Goal: Transaction & Acquisition: Purchase product/service

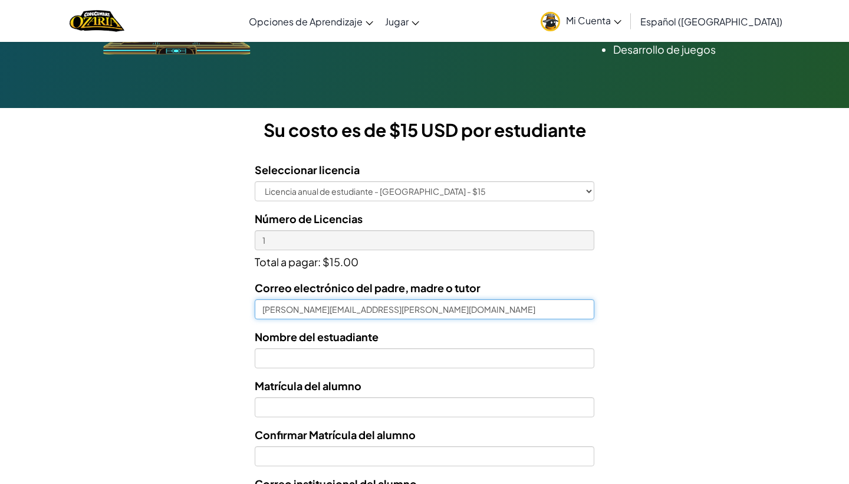
type input "[PERSON_NAME][EMAIL_ADDRESS][PERSON_NAME][DOMAIN_NAME]"
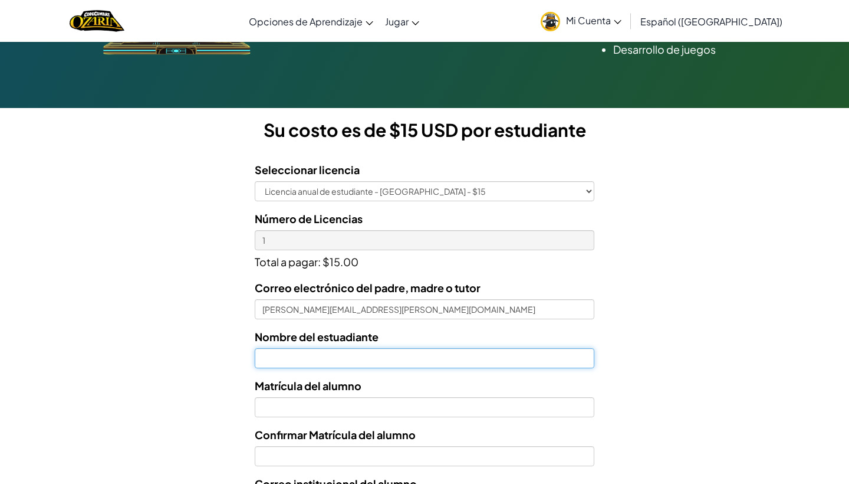
type input "F"
type input "[PERSON_NAME]"
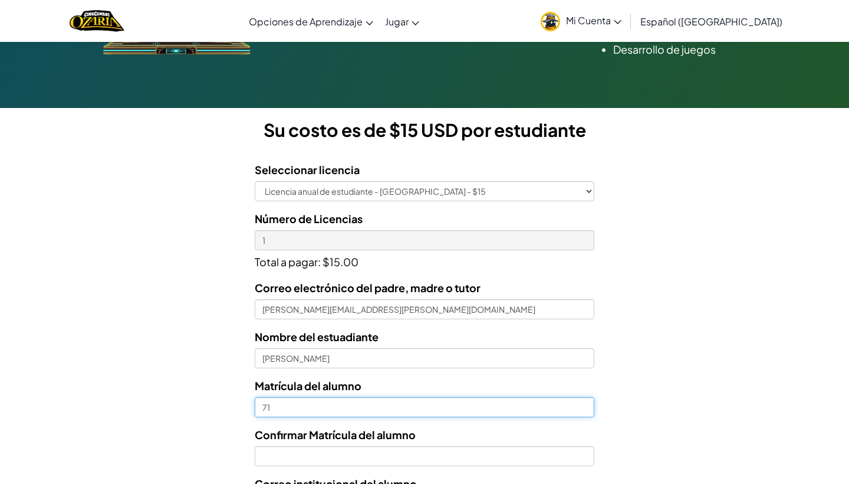
type input "7"
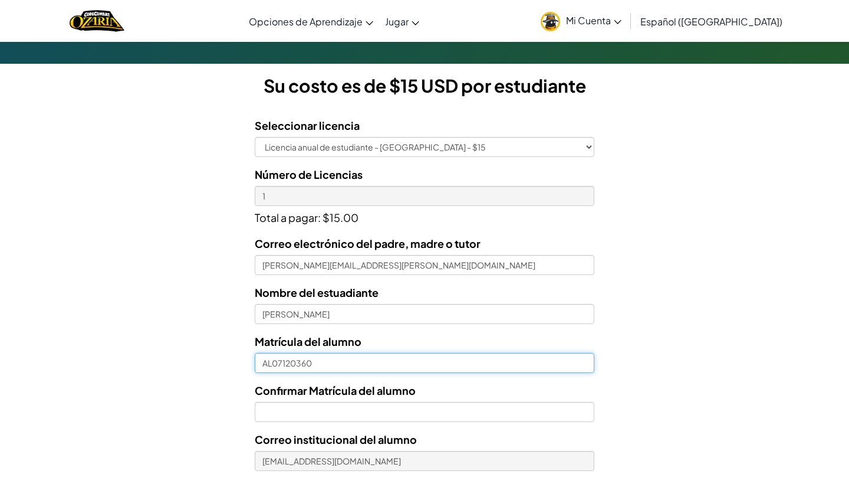
scroll to position [321, 0]
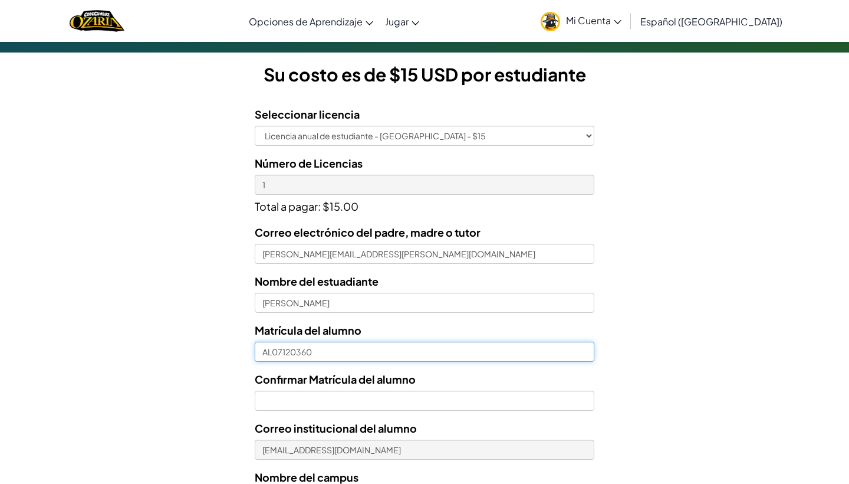
type input "AL07120360"
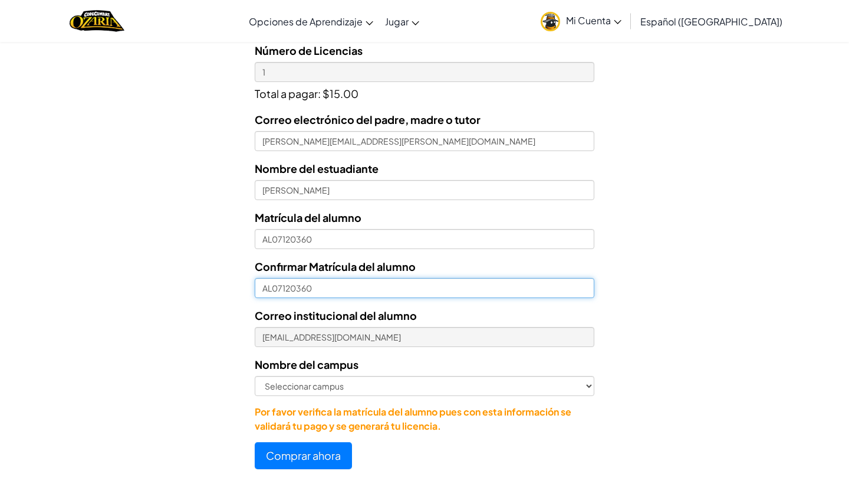
scroll to position [436, 0]
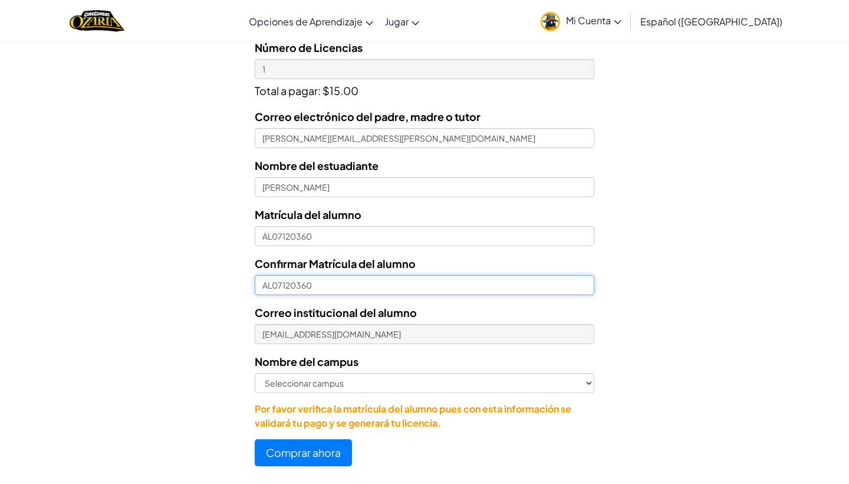
type input "AL07120360"
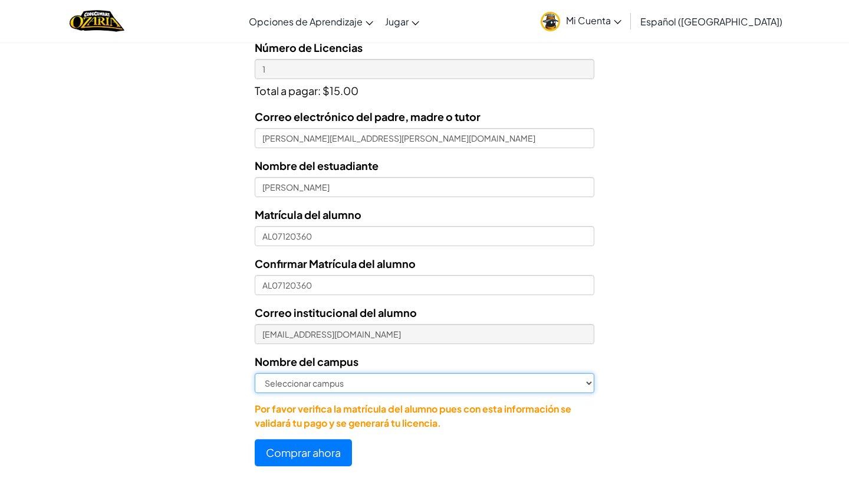
select select "Laguna"
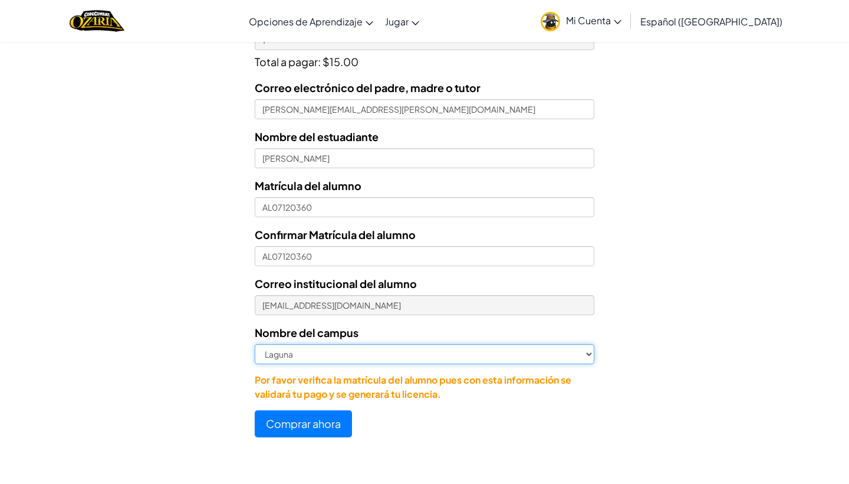
scroll to position [460, 0]
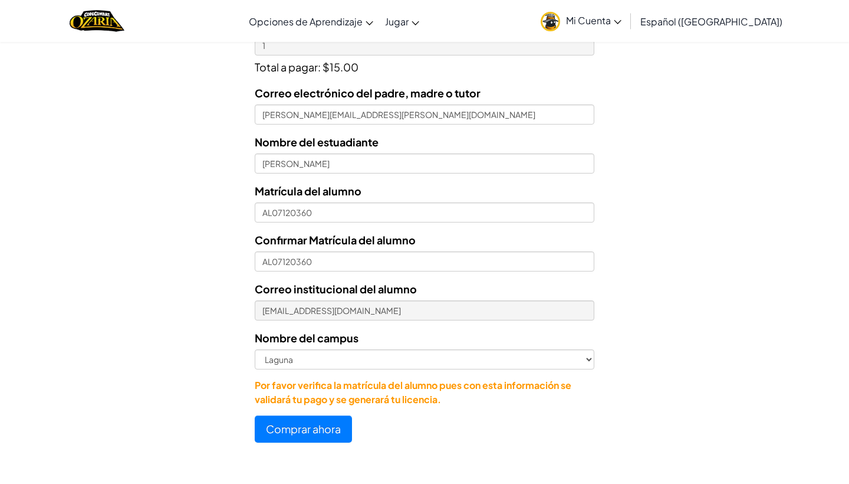
click at [622, 22] on span "Mi Cuenta" at bounding box center [593, 20] width 55 height 12
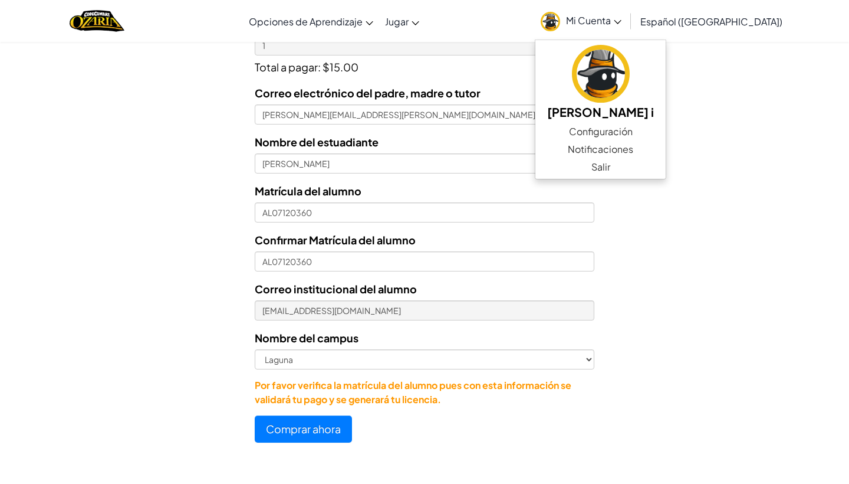
click at [708, 243] on div "Licencias de Estudiantes Tecmilenio se asoció con CodeCombat para ofrecer educa…" at bounding box center [424, 26] width 849 height 873
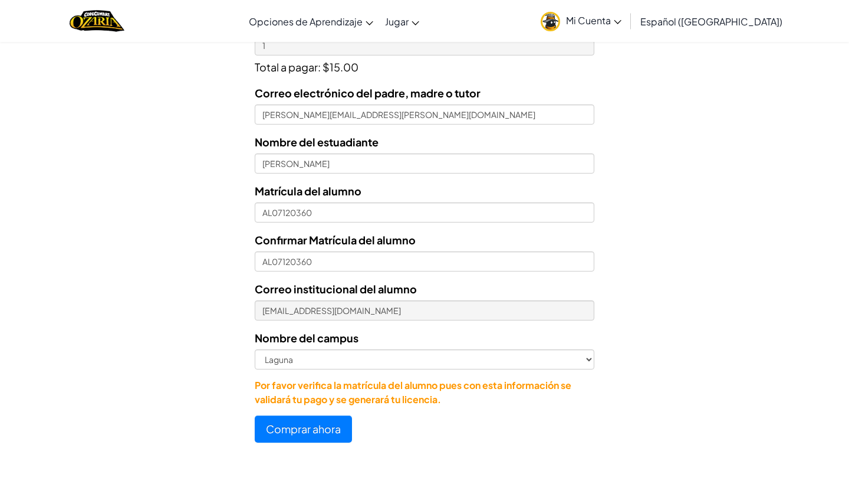
click at [311, 435] on button "Comprar ahora" at bounding box center [303, 428] width 97 height 27
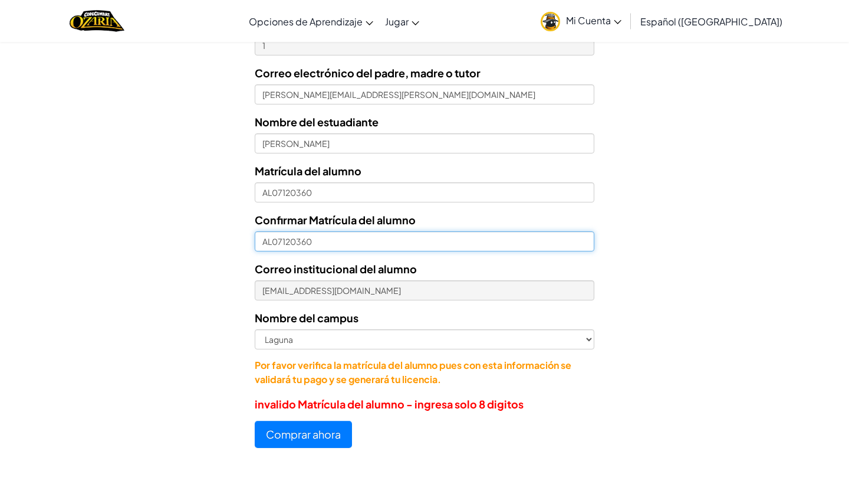
click at [278, 244] on input "AL07120360" at bounding box center [425, 241] width 340 height 20
type input "7120360"
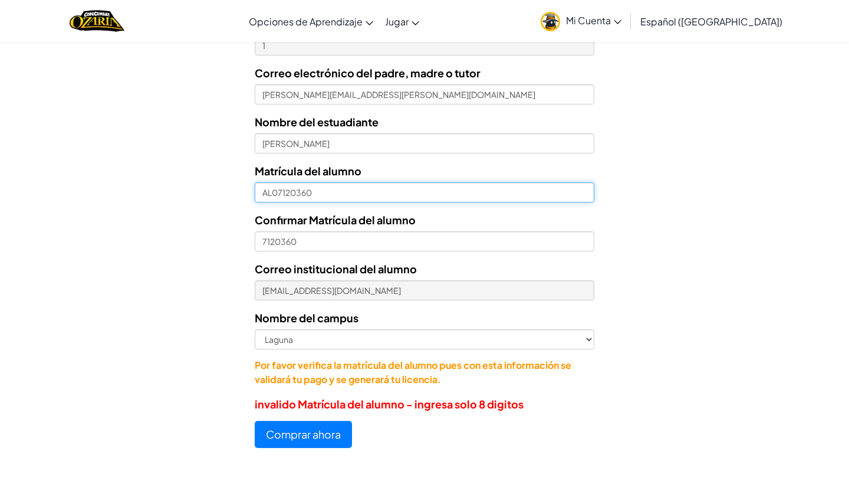
click at [275, 190] on input "AL07120360" at bounding box center [425, 192] width 340 height 20
click at [271, 192] on input "07120360" at bounding box center [425, 192] width 340 height 20
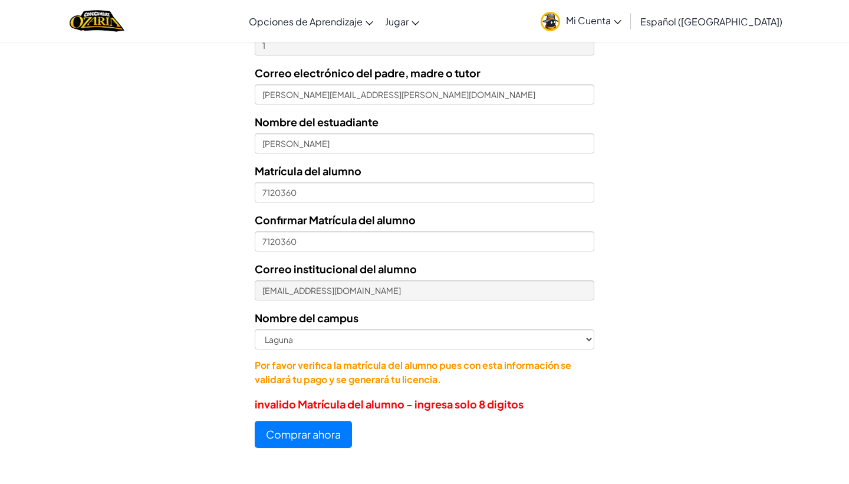
click at [310, 443] on button "Comprar ahora" at bounding box center [303, 433] width 97 height 27
click at [313, 433] on button "Comprar ahora" at bounding box center [303, 433] width 97 height 27
click at [306, 429] on button "Comprar ahora" at bounding box center [303, 433] width 97 height 27
click at [309, 439] on button "Comprar ahora" at bounding box center [303, 433] width 97 height 27
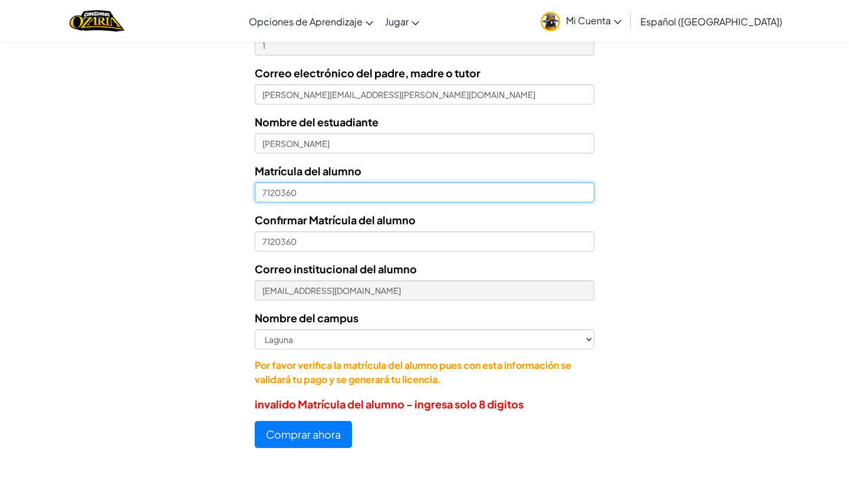
click at [258, 192] on input "7120360" at bounding box center [425, 192] width 340 height 20
type input "07120360"
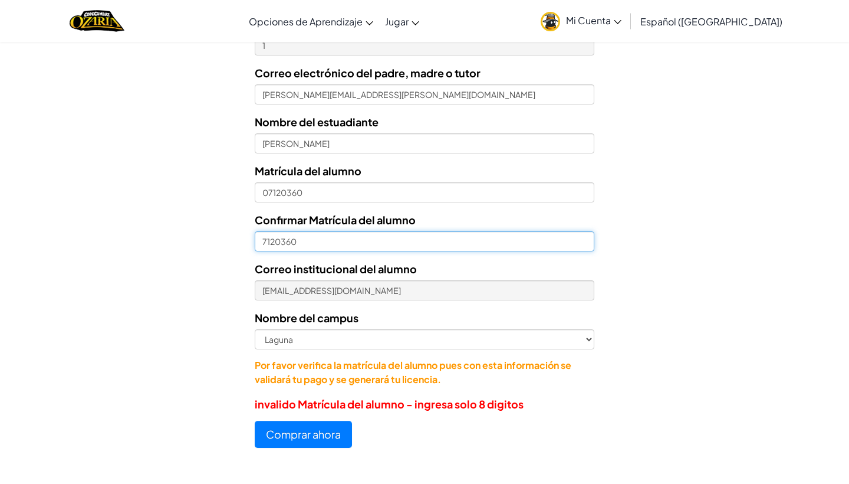
click at [261, 236] on input "7120360" at bounding box center [425, 241] width 340 height 20
type input "07120360"
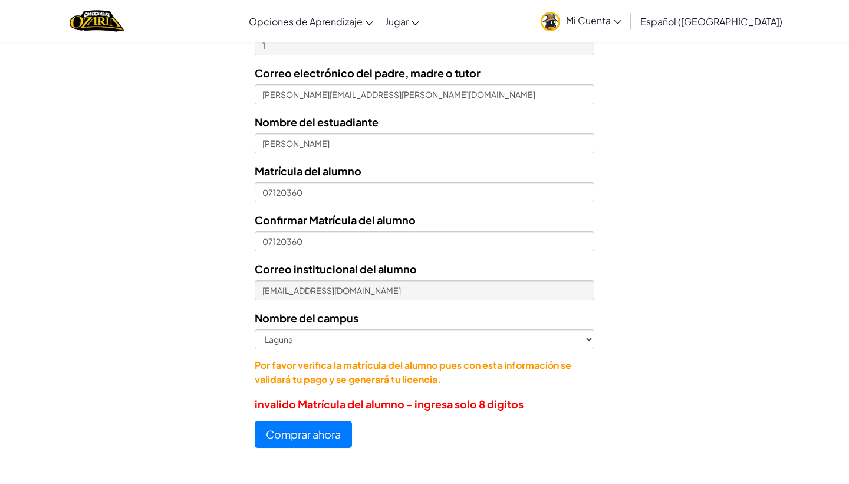
click at [309, 435] on button "Comprar ahora" at bounding box center [303, 433] width 97 height 27
